Goal: Find specific page/section: Find specific page/section

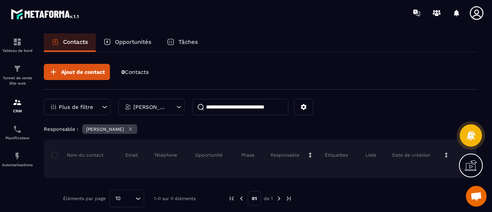
click at [481, 12] on icon at bounding box center [476, 12] width 15 height 15
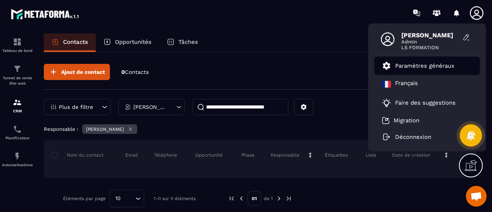
click at [421, 68] on p "Paramètres généraux" at bounding box center [424, 65] width 59 height 7
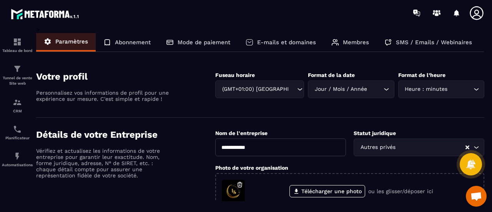
click at [55, 8] on img at bounding box center [45, 14] width 69 height 14
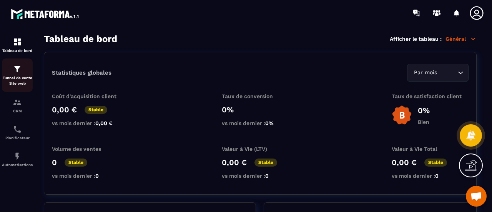
click at [24, 79] on p "Tunnel de vente Site web" at bounding box center [17, 80] width 31 height 11
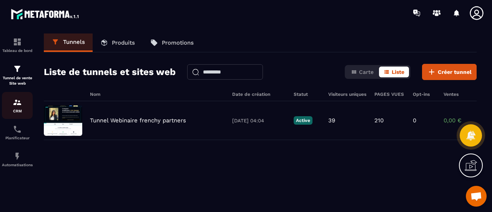
click at [17, 106] on img at bounding box center [17, 102] width 9 height 9
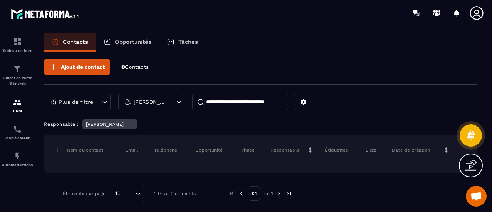
scroll to position [7, 0]
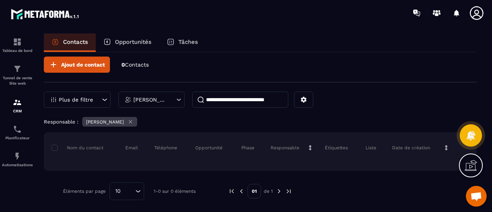
click at [325, 22] on div at bounding box center [290, 13] width 401 height 26
